Goal: Information Seeking & Learning: Learn about a topic

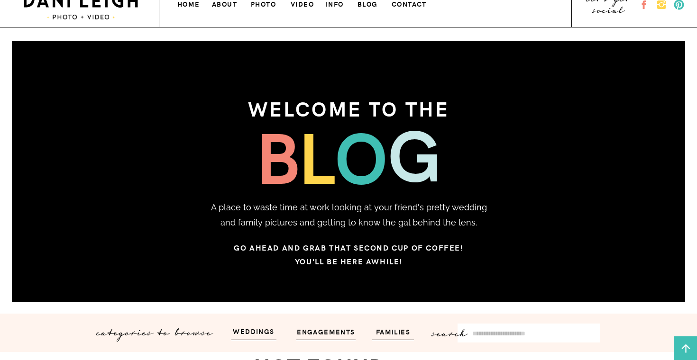
scroll to position [20, 0]
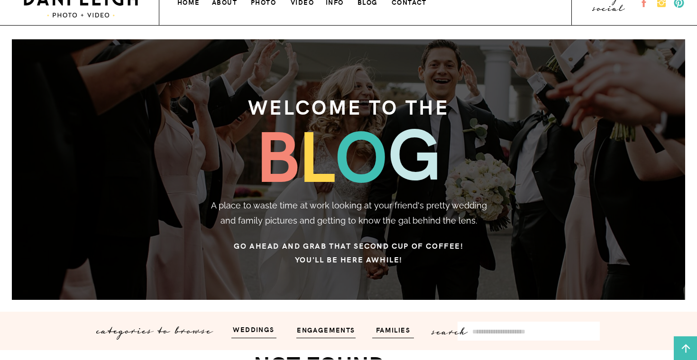
click at [268, 3] on h3 "photo" at bounding box center [264, 1] width 27 height 10
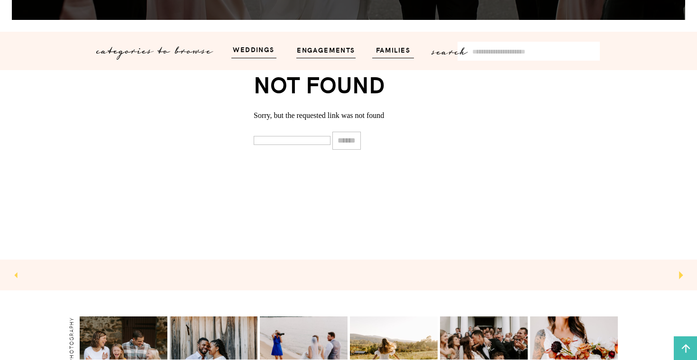
scroll to position [301, 0]
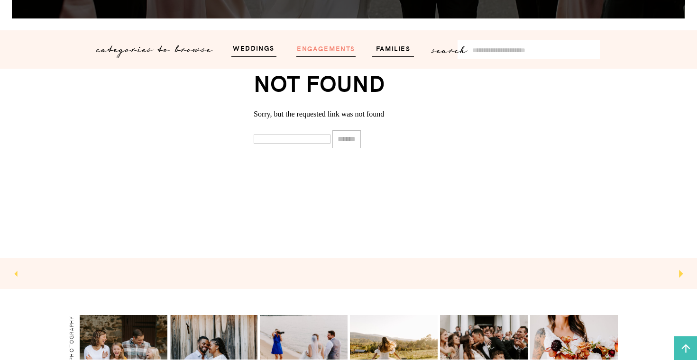
click at [331, 53] on h3 "engagements" at bounding box center [325, 48] width 65 height 11
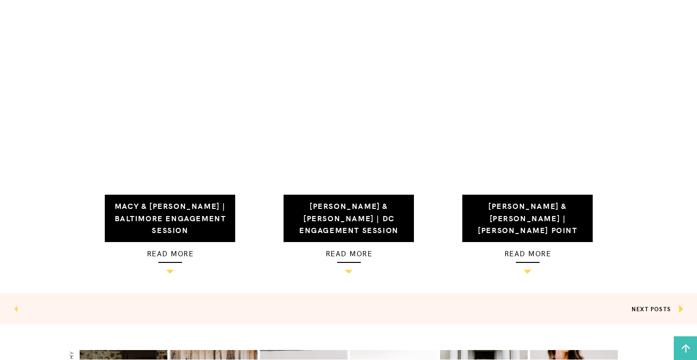
scroll to position [944, 0]
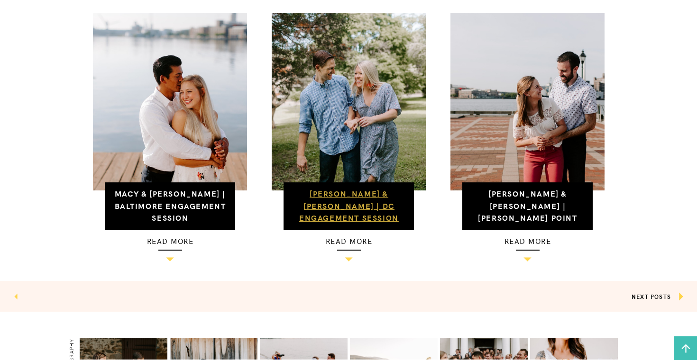
click at [359, 204] on link "Tim & Michelle | DC Engagement Session" at bounding box center [349, 205] width 100 height 35
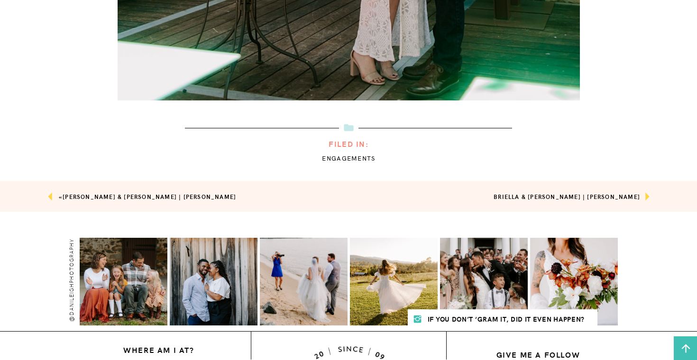
scroll to position [6220, 0]
